Goal: Navigation & Orientation: Find specific page/section

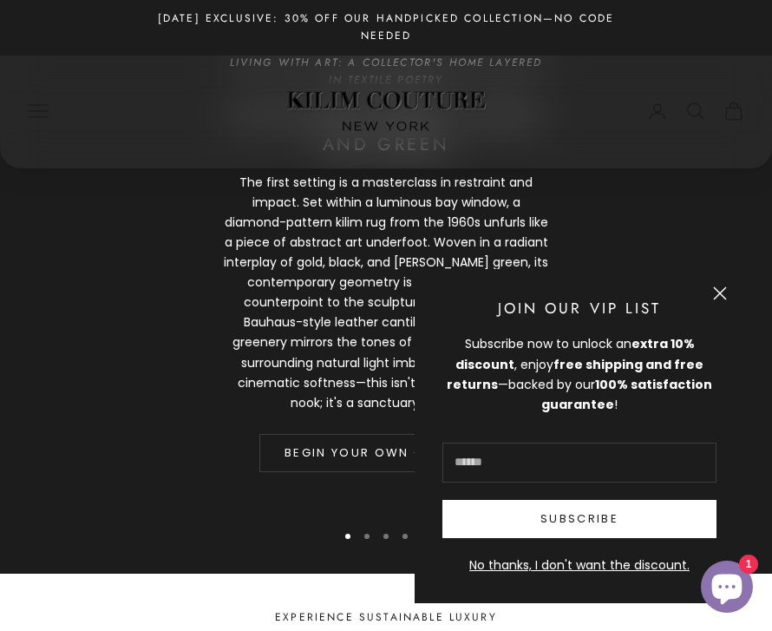
scroll to position [1340, 0]
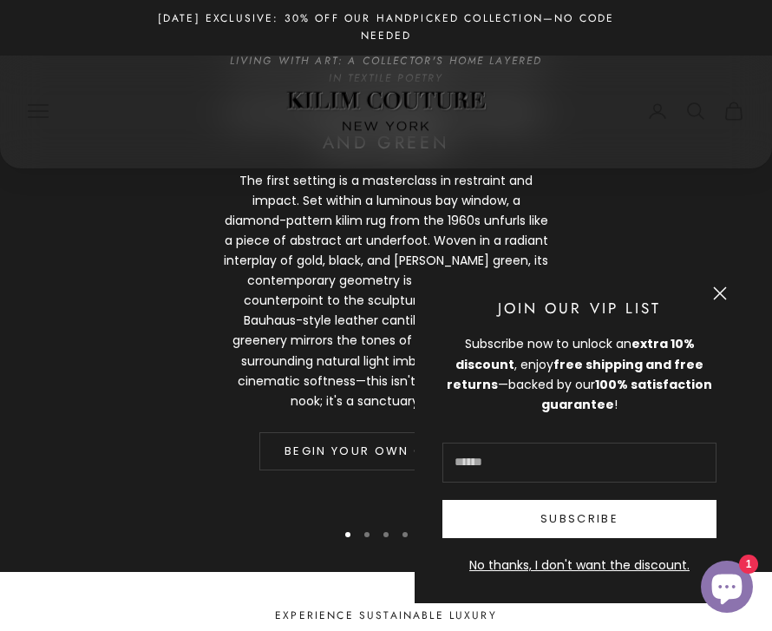
click at [727, 300] on button "Close" at bounding box center [720, 293] width 14 height 14
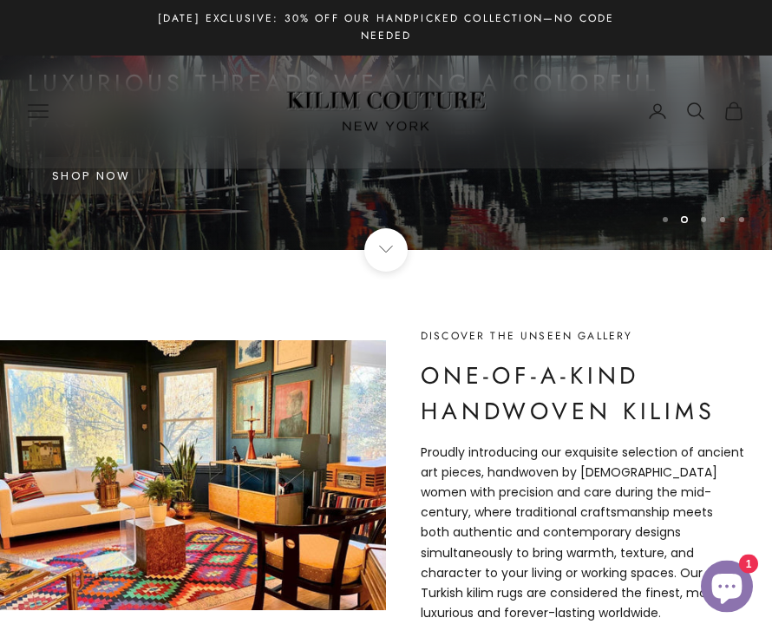
scroll to position [371, 0]
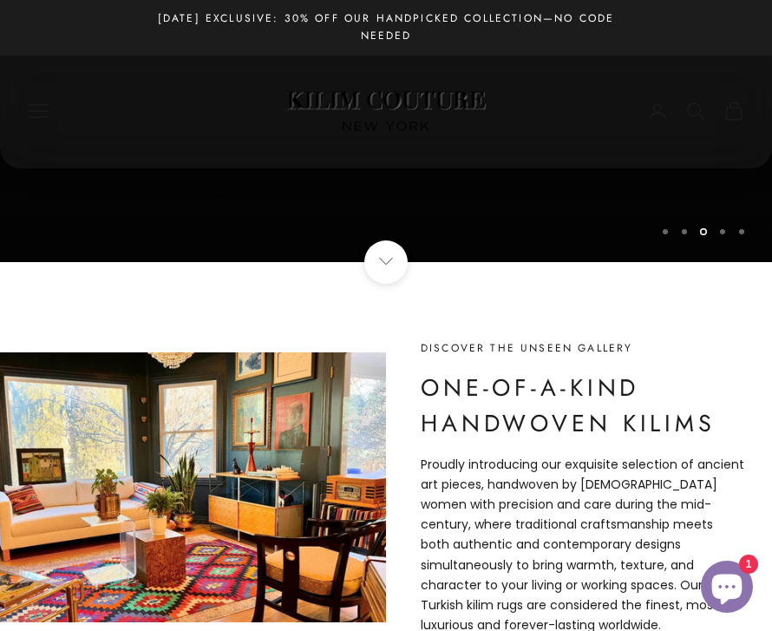
click at [41, 116] on icon "Primary navigation" at bounding box center [38, 111] width 21 height 21
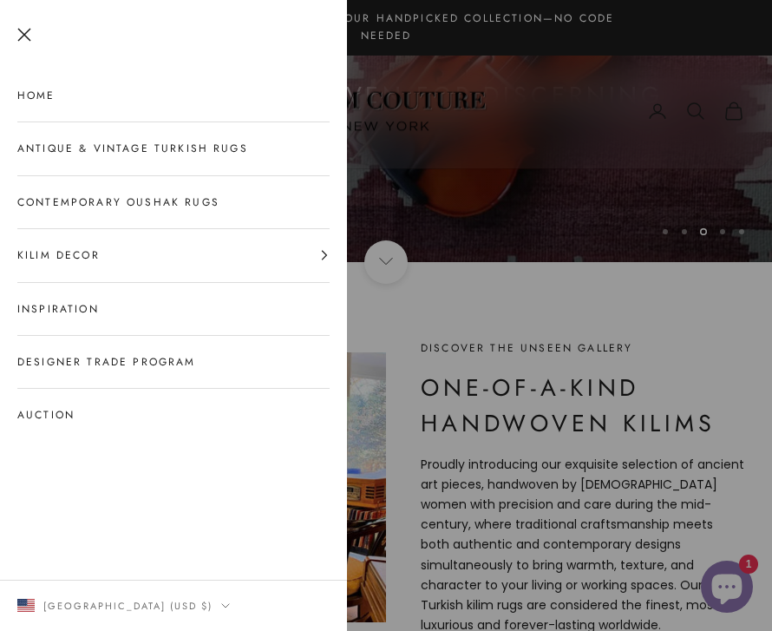
click at [233, 157] on link "Antique & Vintage Turkish Rugs" at bounding box center [173, 148] width 312 height 52
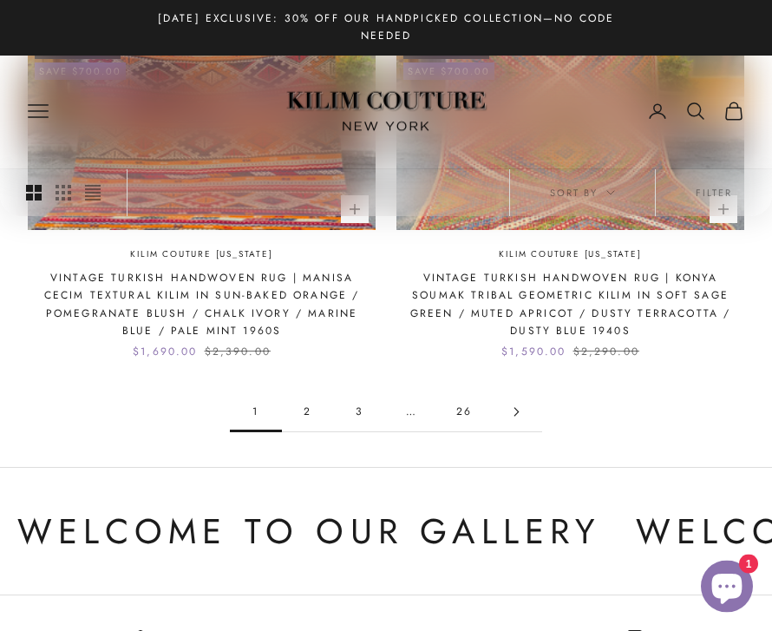
scroll to position [2317, 0]
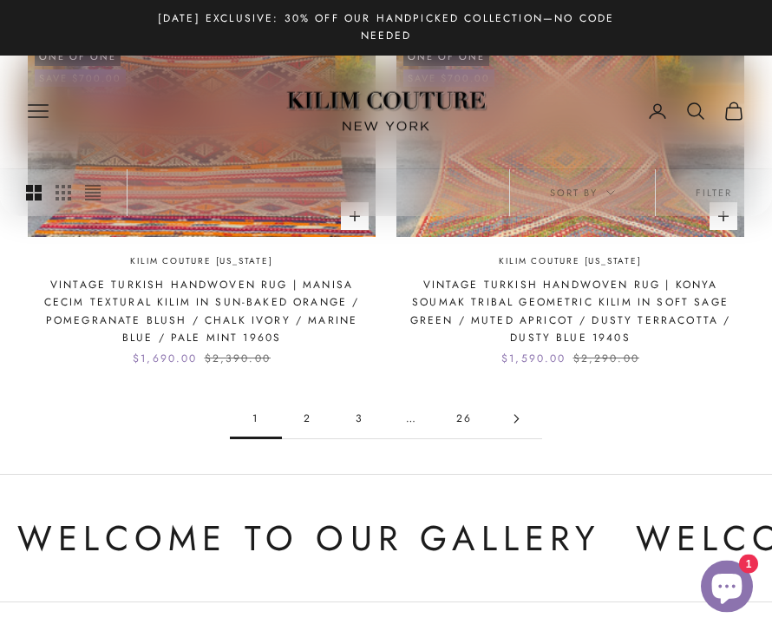
click at [519, 400] on link "Go to page 2" at bounding box center [516, 419] width 52 height 39
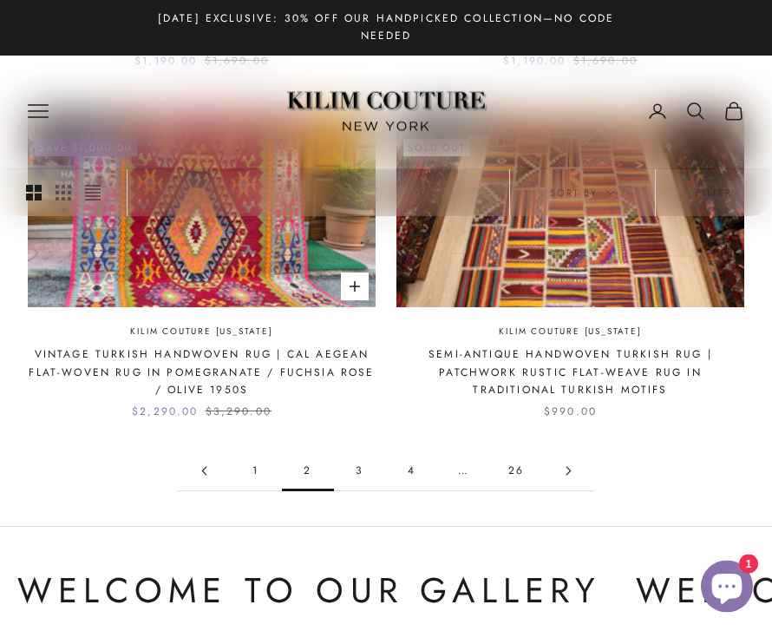
scroll to position [2194, 0]
click at [358, 458] on link "3" at bounding box center [360, 470] width 52 height 39
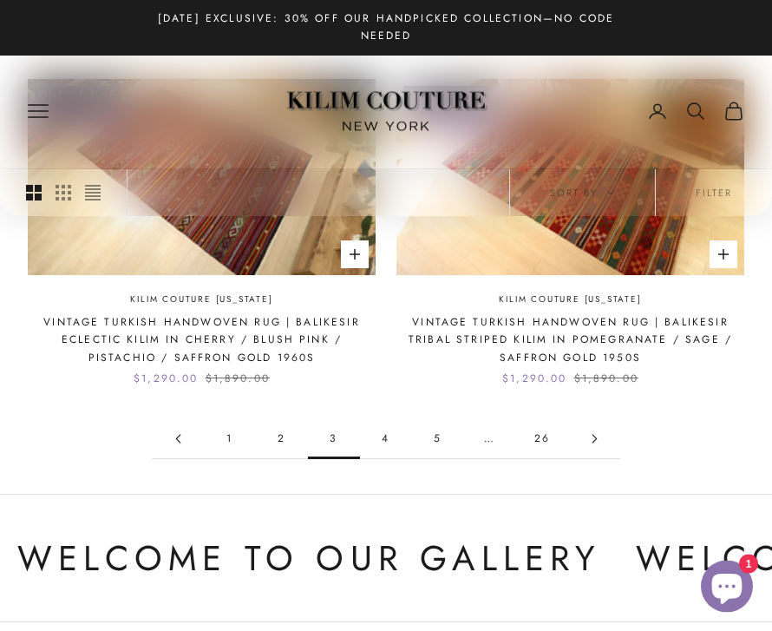
scroll to position [2245, 0]
click at [384, 430] on link "4" at bounding box center [386, 438] width 52 height 39
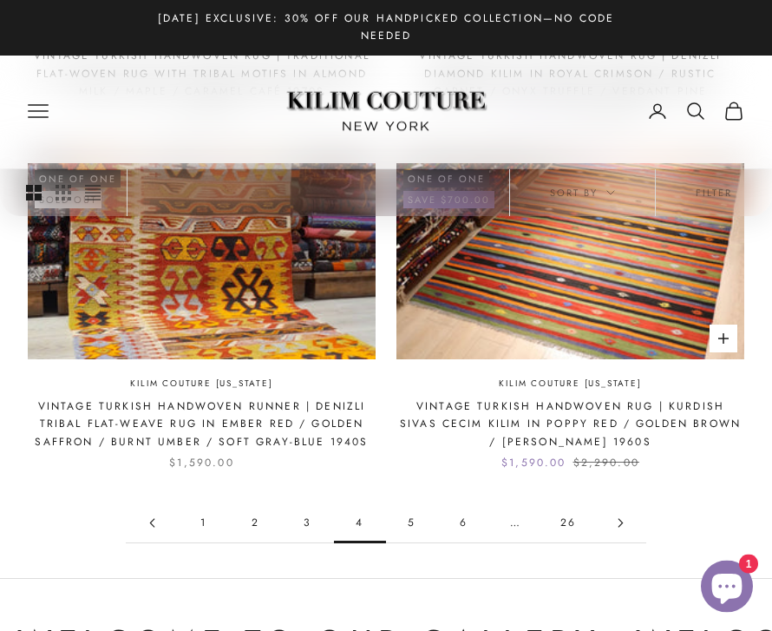
scroll to position [2161, 0]
click at [411, 503] on link "5" at bounding box center [412, 522] width 52 height 39
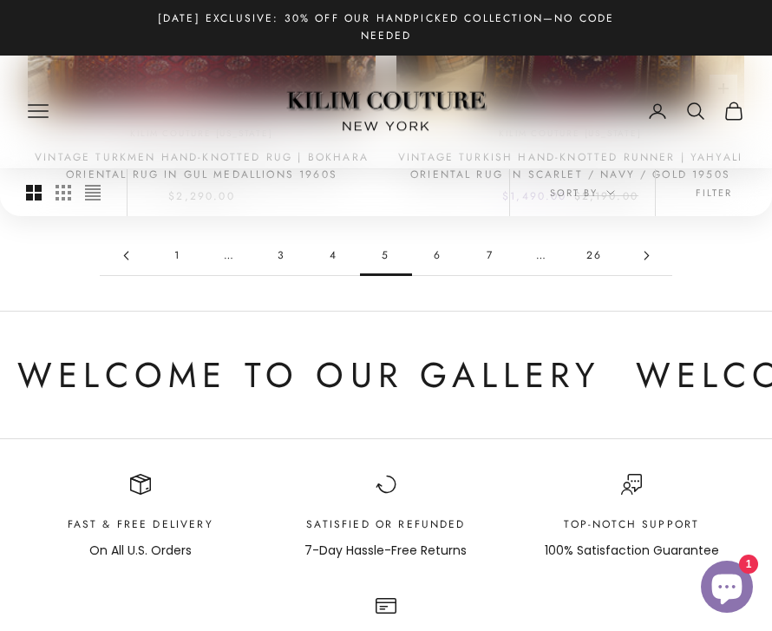
scroll to position [2366, 0]
